Goal: Information Seeking & Learning: Find contact information

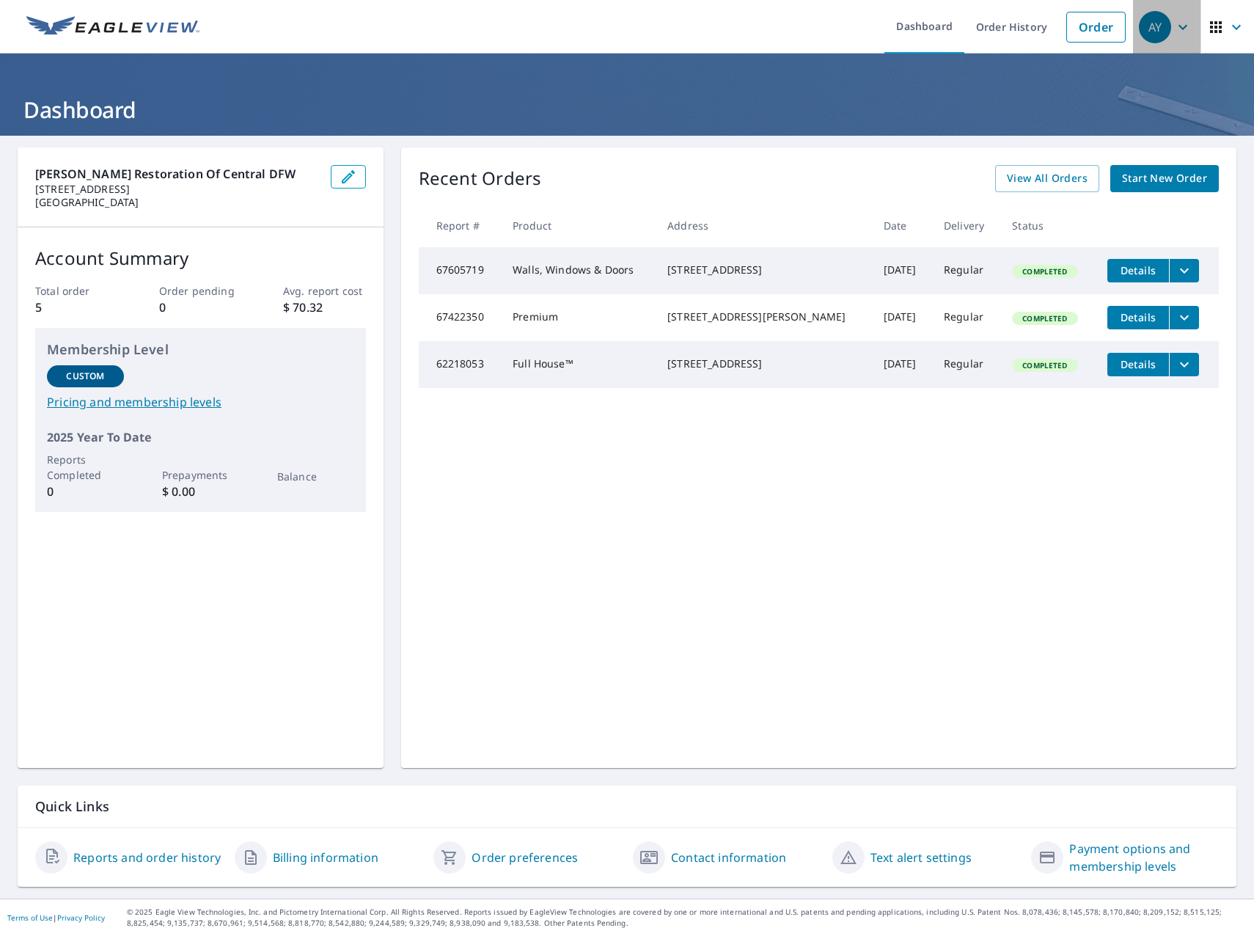
click at [1175, 28] on icon "button" at bounding box center [1183, 27] width 18 height 18
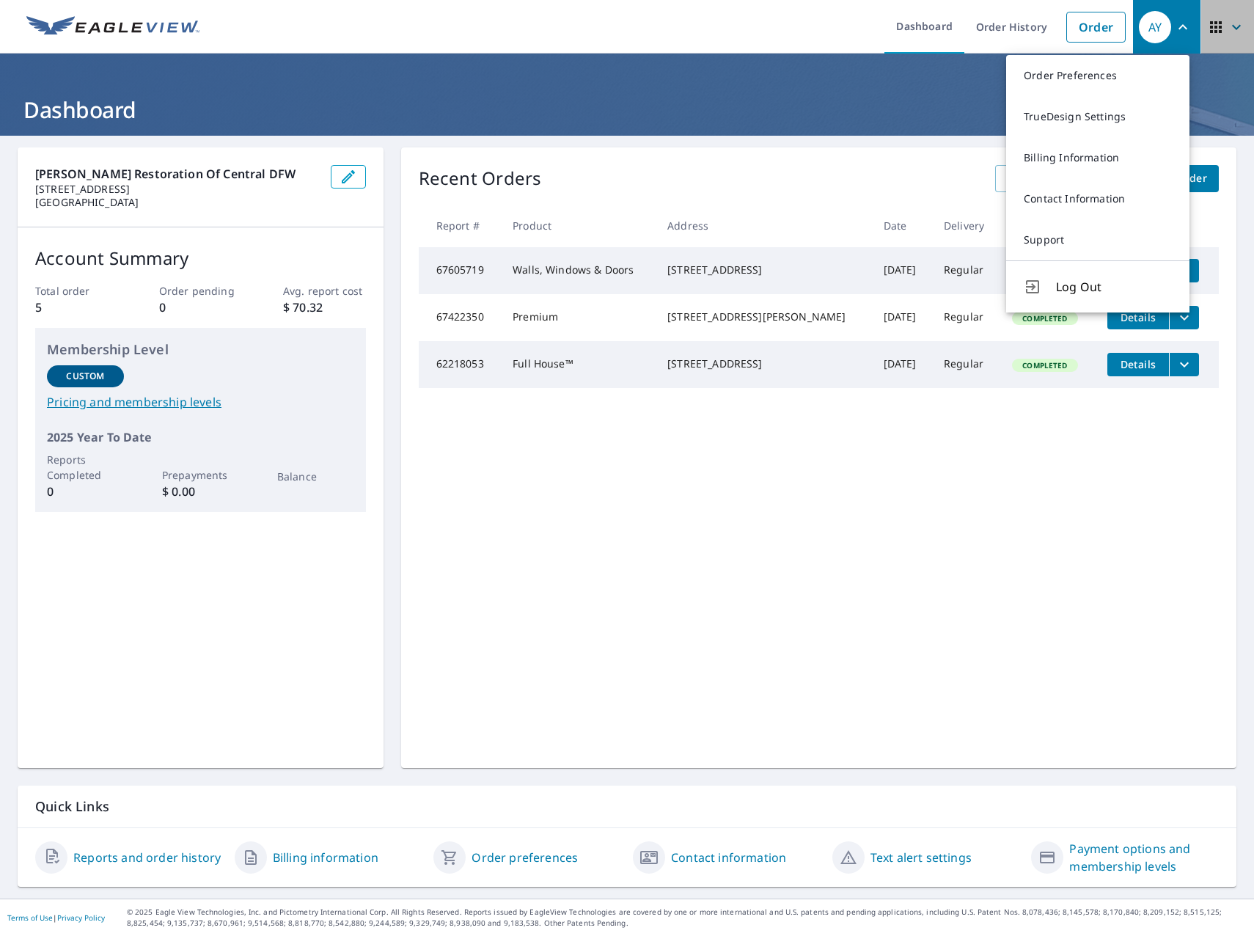
click at [1228, 21] on icon "button" at bounding box center [1237, 27] width 18 height 18
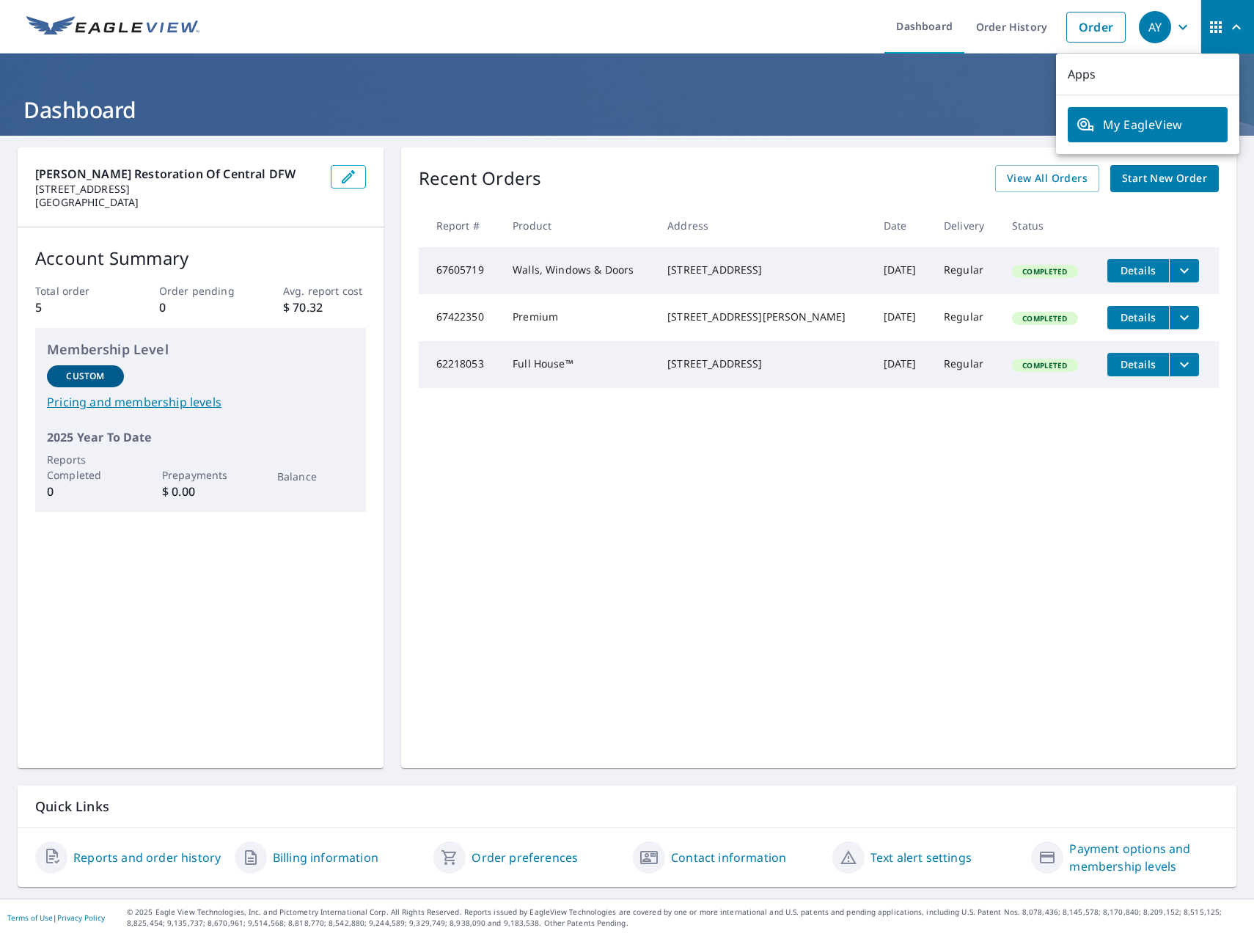
drag, startPoint x: 773, startPoint y: 210, endPoint x: 766, endPoint y: 213, distance: 8.2
click at [773, 210] on th "Address" at bounding box center [764, 225] width 216 height 43
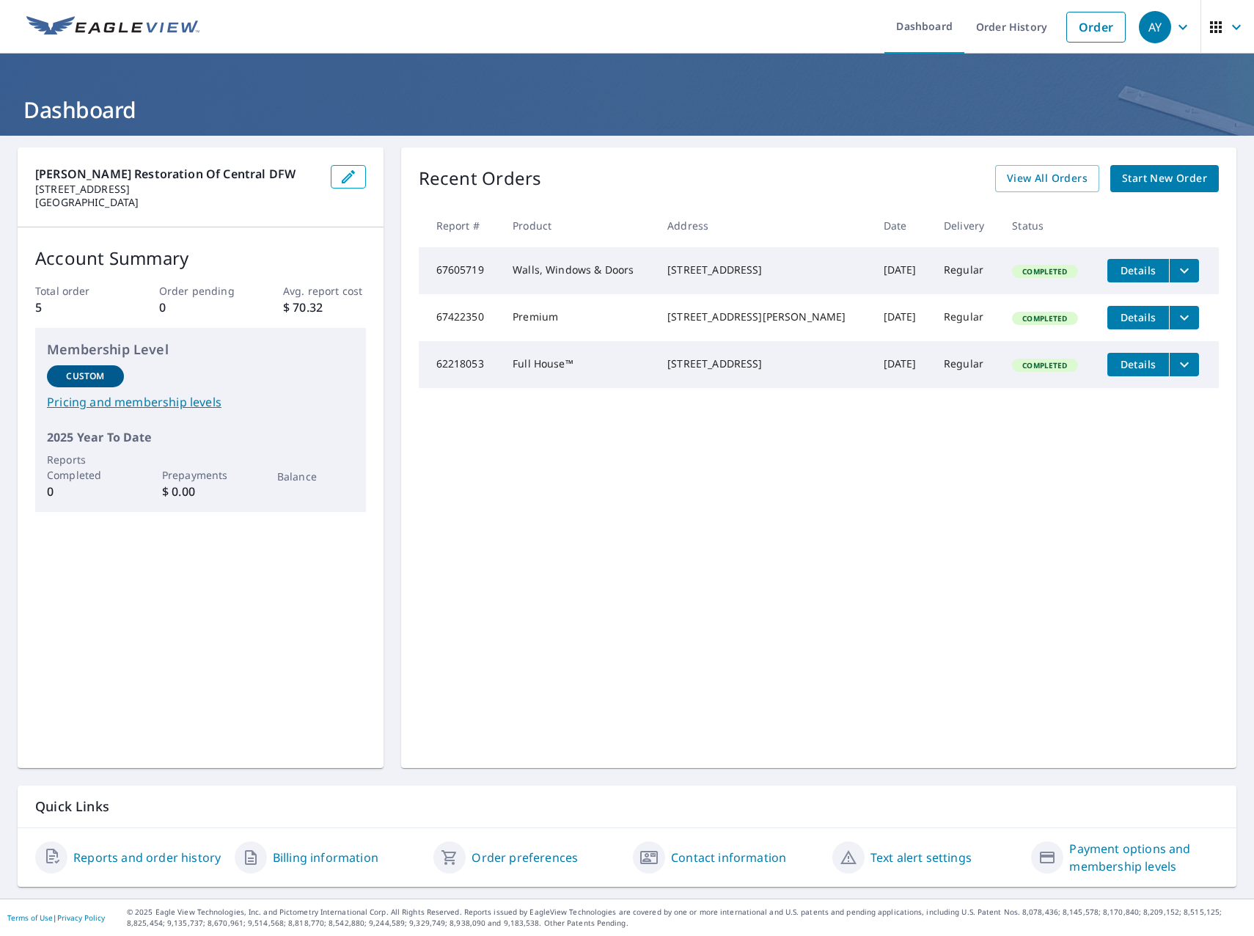
click at [685, 874] on div "Reports and order history Billing information Order preferences Contact informa…" at bounding box center [627, 857] width 1219 height 59
click at [685, 859] on link "Contact information" at bounding box center [728, 857] width 115 height 18
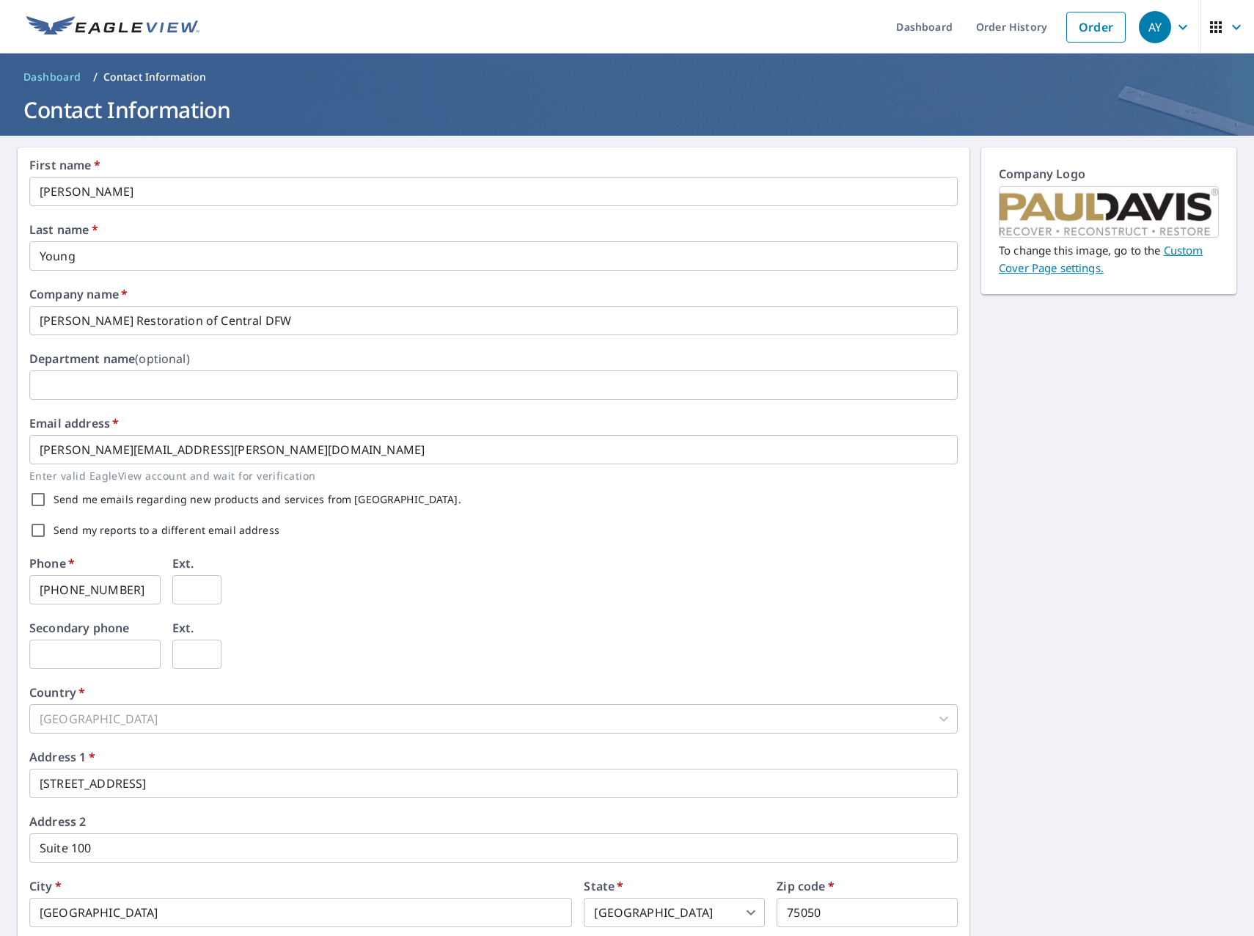
click at [1232, 29] on icon "button" at bounding box center [1237, 27] width 18 height 18
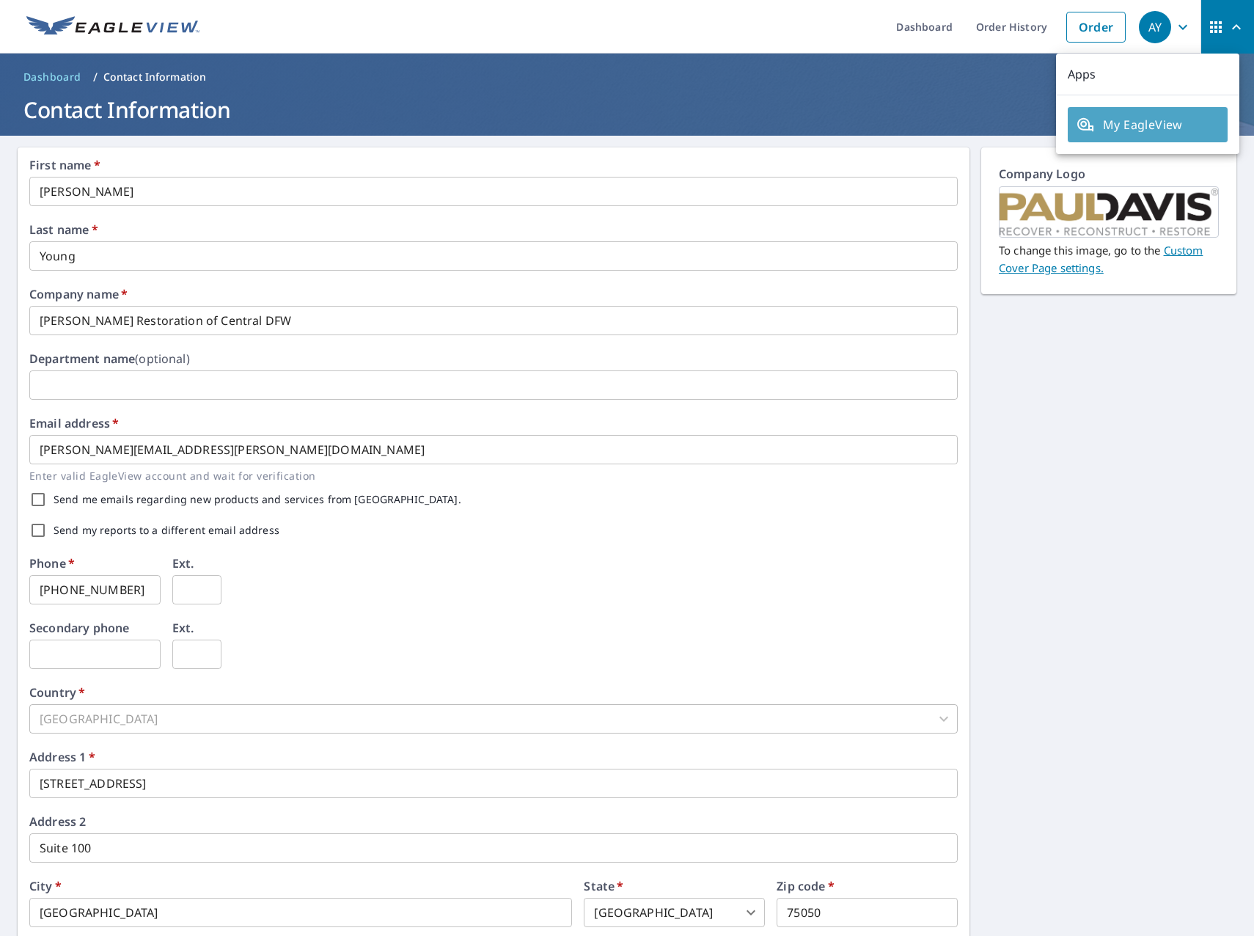
click at [1148, 123] on span "My EagleView" at bounding box center [1147, 125] width 142 height 18
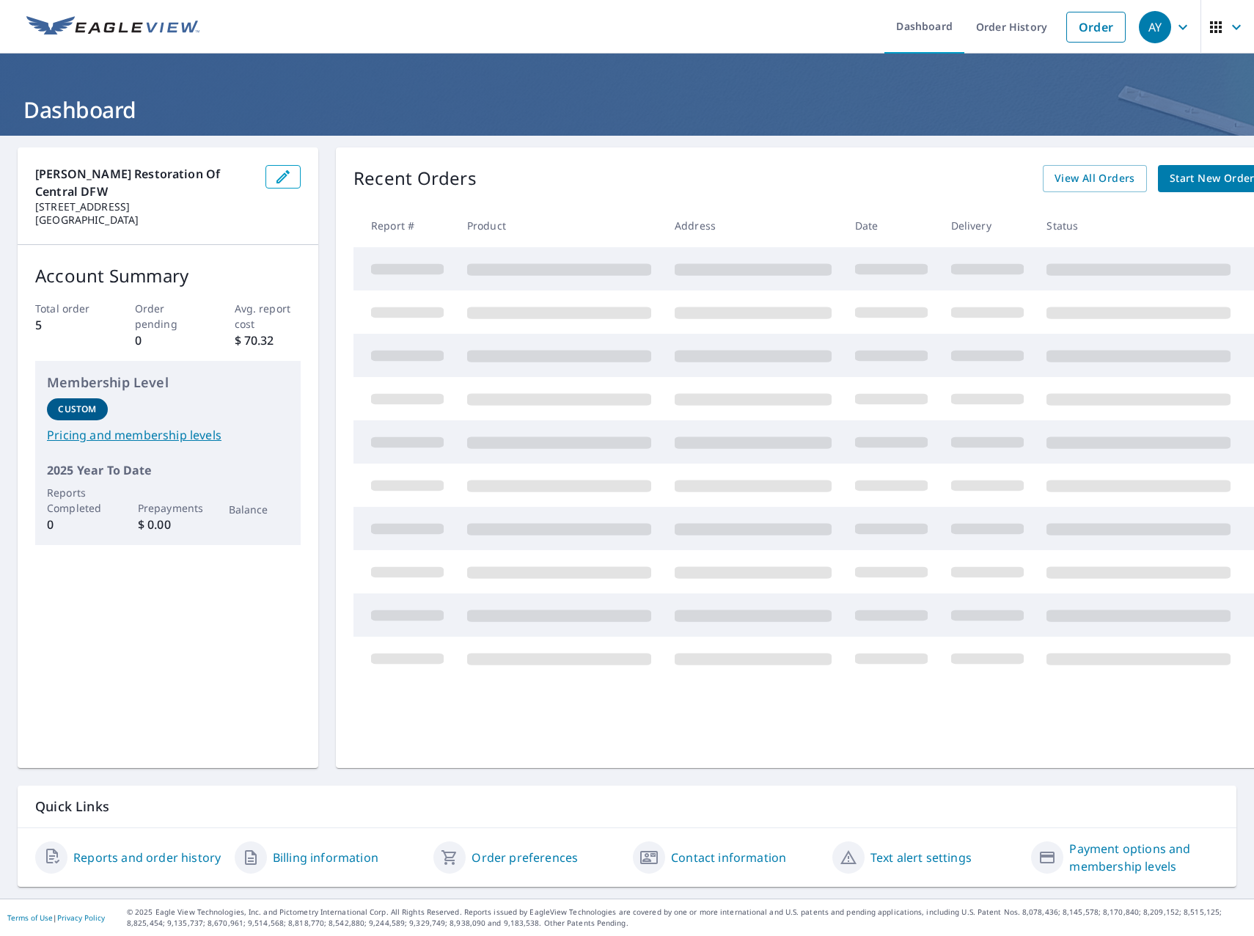
click at [1217, 39] on span "button" at bounding box center [1227, 27] width 41 height 35
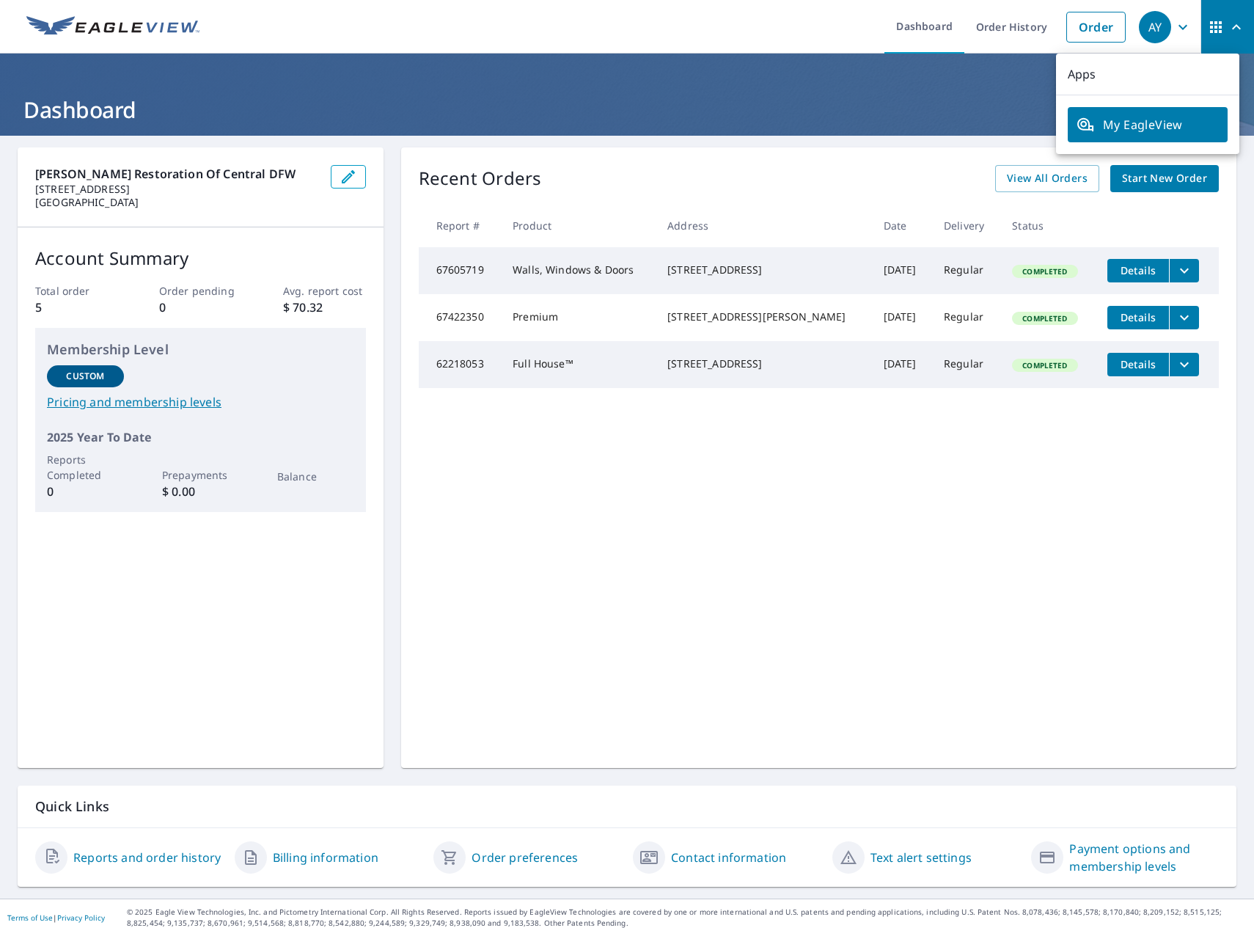
click at [1200, 23] on button "button" at bounding box center [1227, 27] width 54 height 54
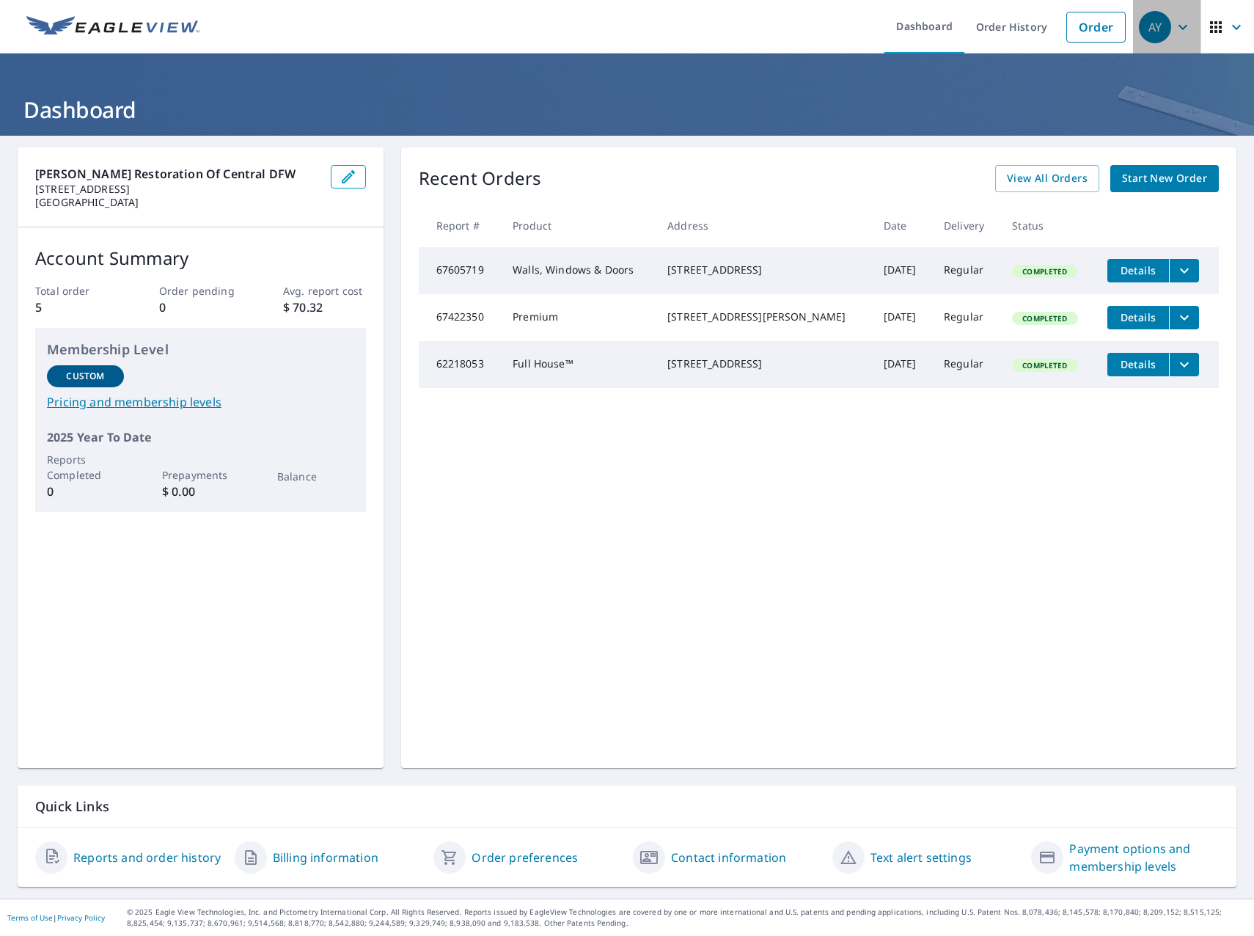
click at [1174, 32] on icon "button" at bounding box center [1183, 27] width 18 height 18
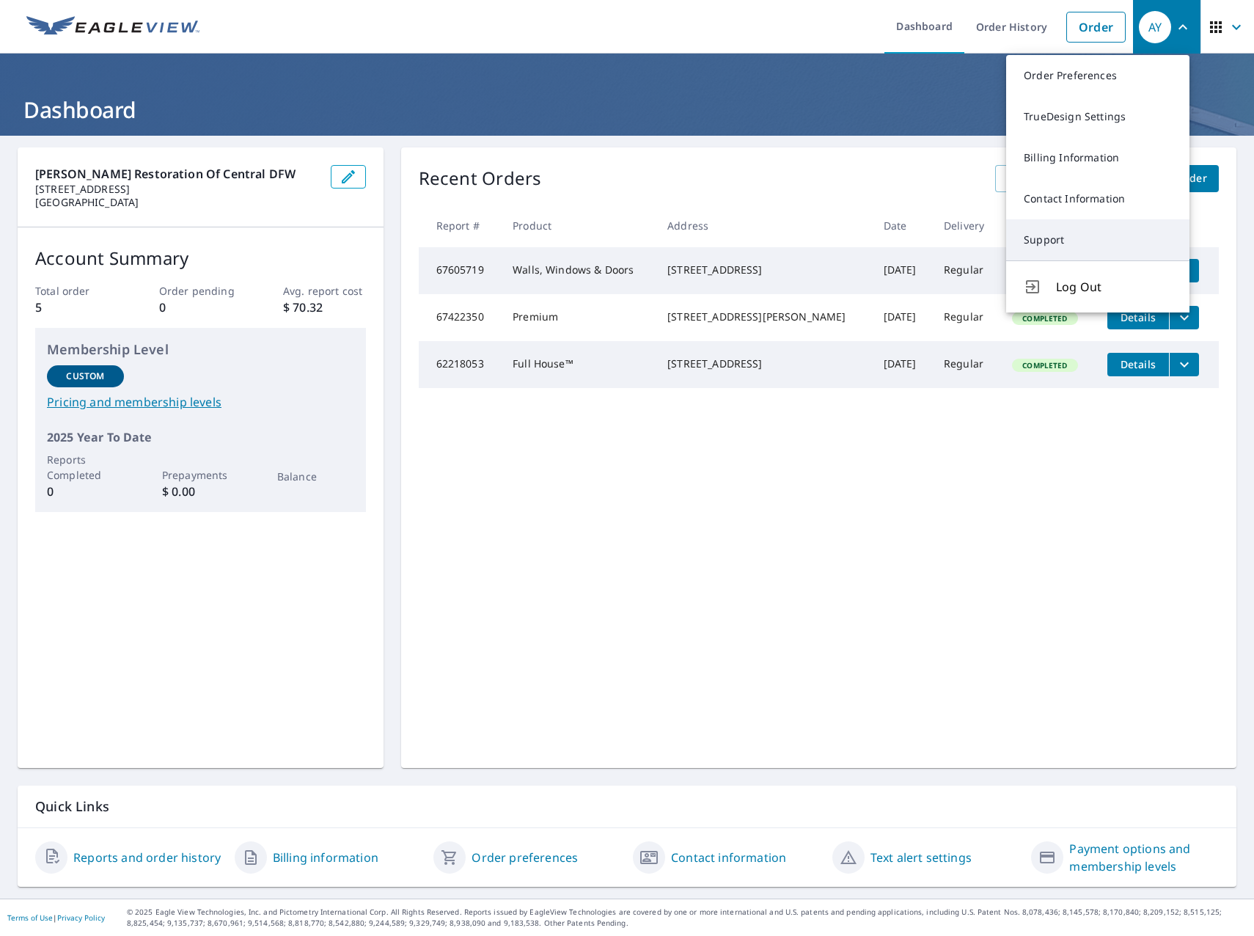
click at [1096, 238] on link "Support" at bounding box center [1097, 239] width 183 height 41
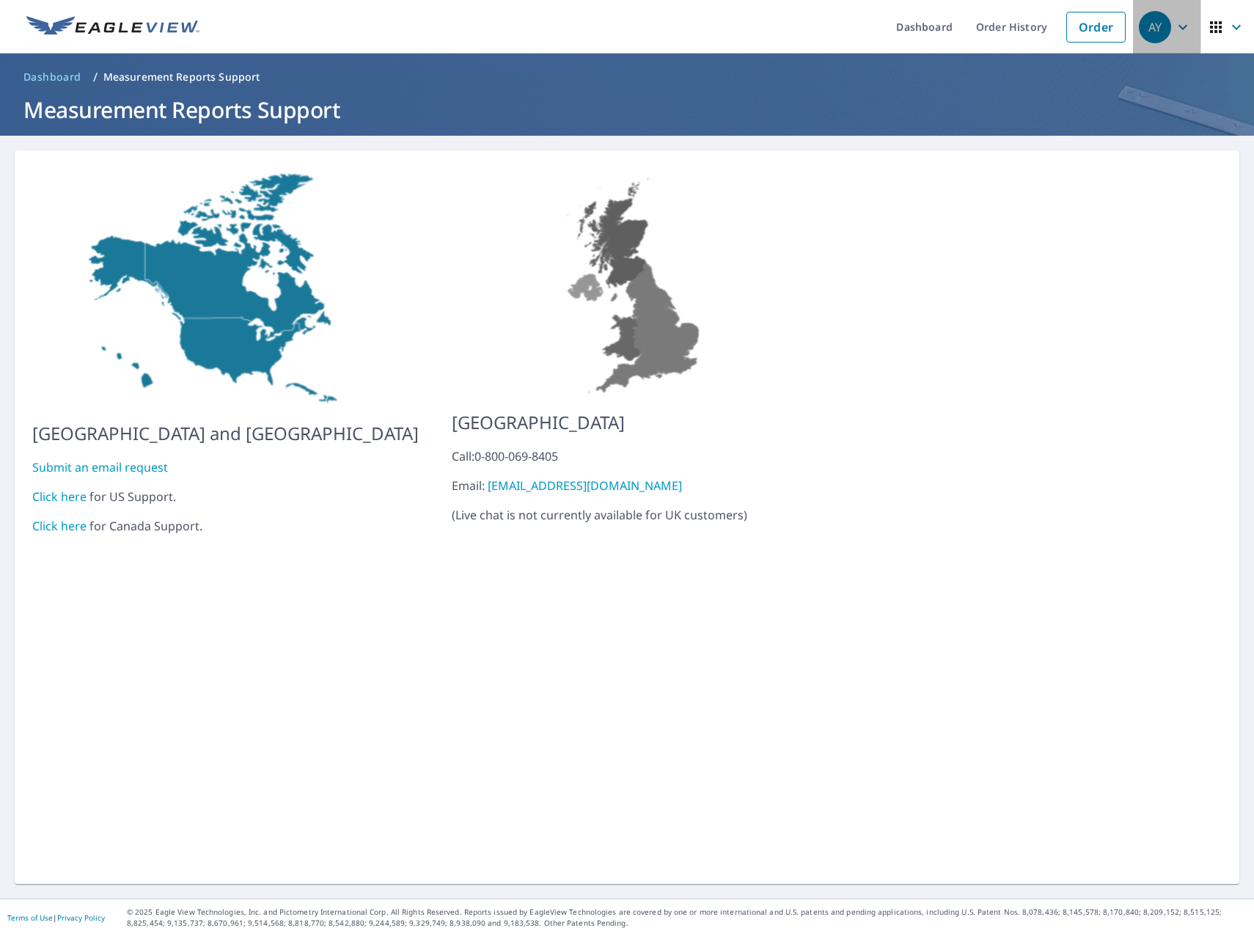
click at [1176, 29] on icon "button" at bounding box center [1183, 27] width 18 height 18
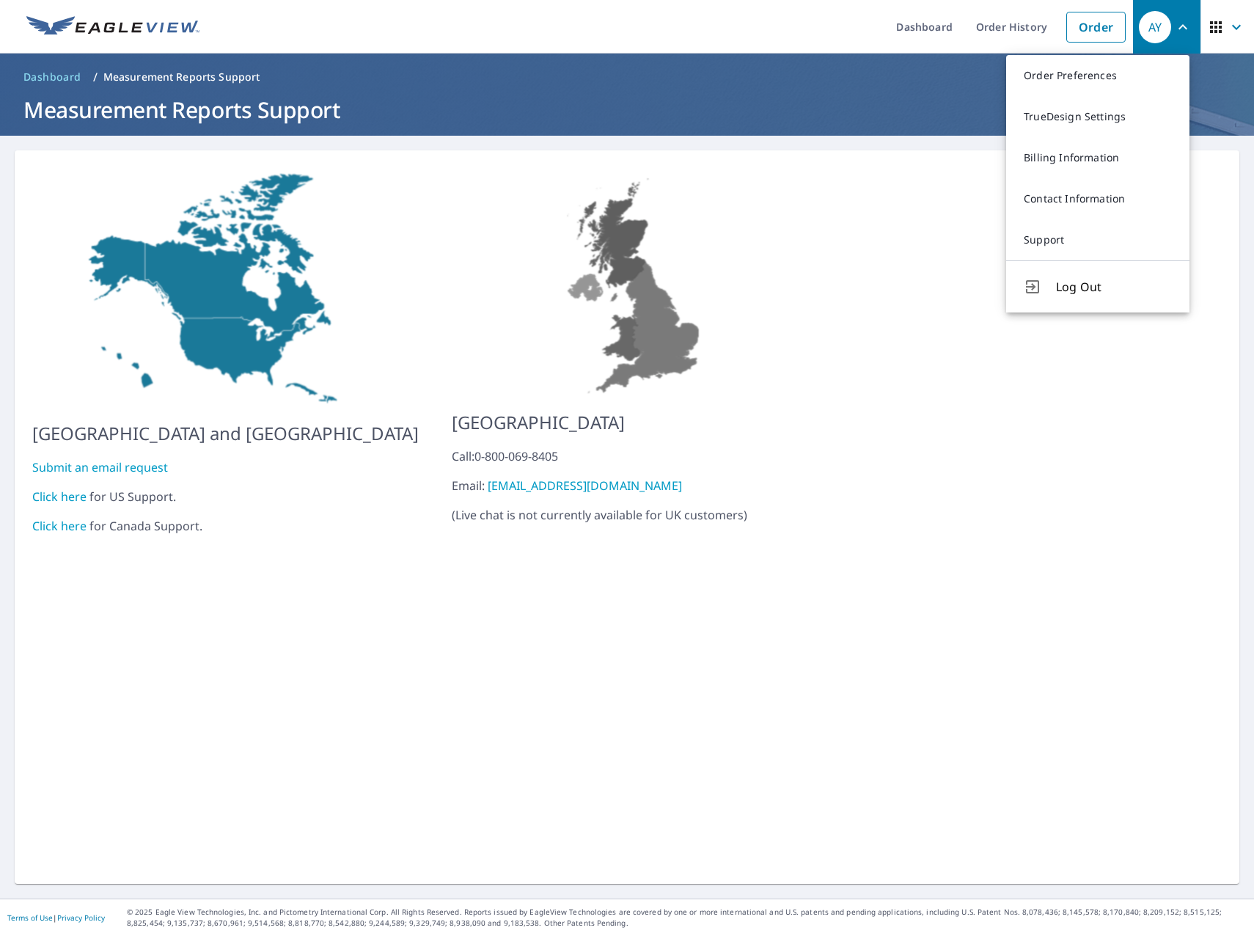
click at [908, 337] on div "United States and Canada Submit an email request Click here for US Support. Cli…" at bounding box center [627, 516] width 1225 height 733
